Goal: Information Seeking & Learning: Learn about a topic

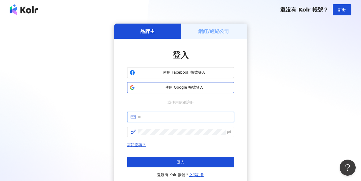
type input "**********"
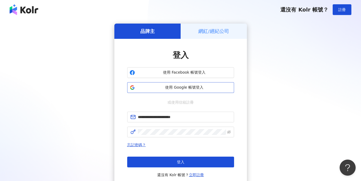
click at [194, 86] on span "使用 Google 帳號登入" at bounding box center [184, 87] width 95 height 5
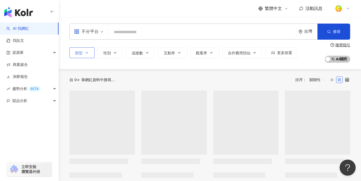
click at [85, 53] on icon "button" at bounding box center [87, 52] width 4 height 4
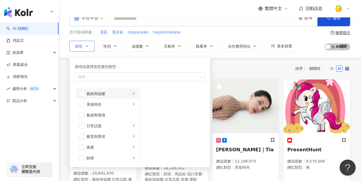
click at [132, 93] on icon "right" at bounding box center [133, 93] width 3 height 3
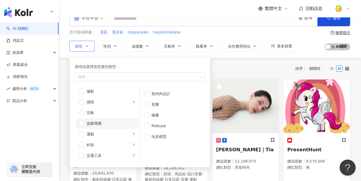
scroll to position [155, 0]
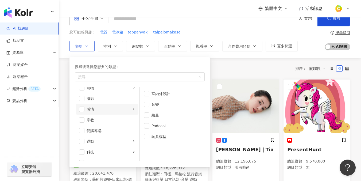
click at [132, 109] on icon "right" at bounding box center [133, 108] width 3 height 3
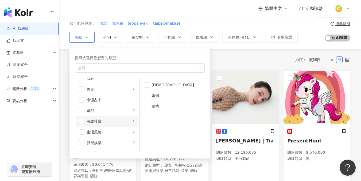
scroll to position [75, 0]
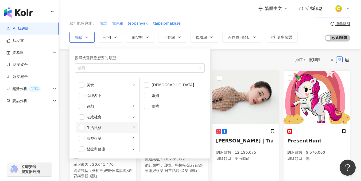
click at [132, 126] on icon "right" at bounding box center [133, 127] width 3 height 3
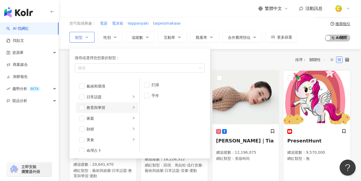
scroll to position [20, 0]
click at [132, 118] on icon "right" at bounding box center [133, 117] width 3 height 3
click at [132, 86] on icon "right" at bounding box center [133, 86] width 3 height 3
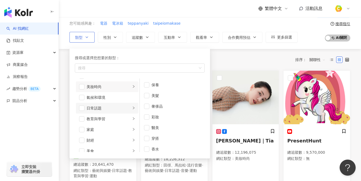
click at [132, 107] on icon "right" at bounding box center [133, 107] width 3 height 3
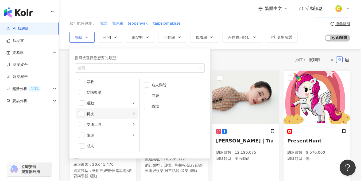
scroll to position [185, 0]
click at [218, 24] on div "您可能感興趣： 電器 電冰箱 teppanyaki taipeiomakase" at bounding box center [183, 24] width 228 height 6
